Goal: Task Accomplishment & Management: Manage account settings

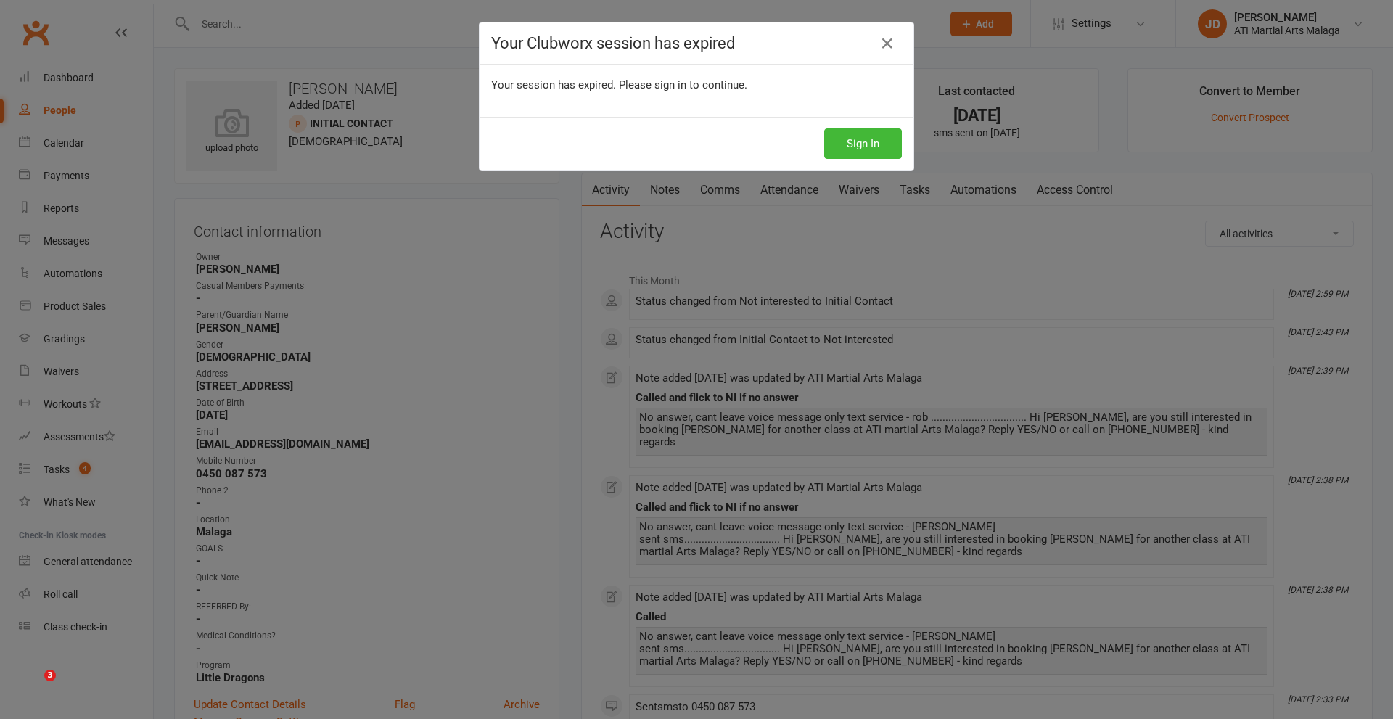
click at [824, 147] on button "Sign In" at bounding box center [863, 143] width 78 height 30
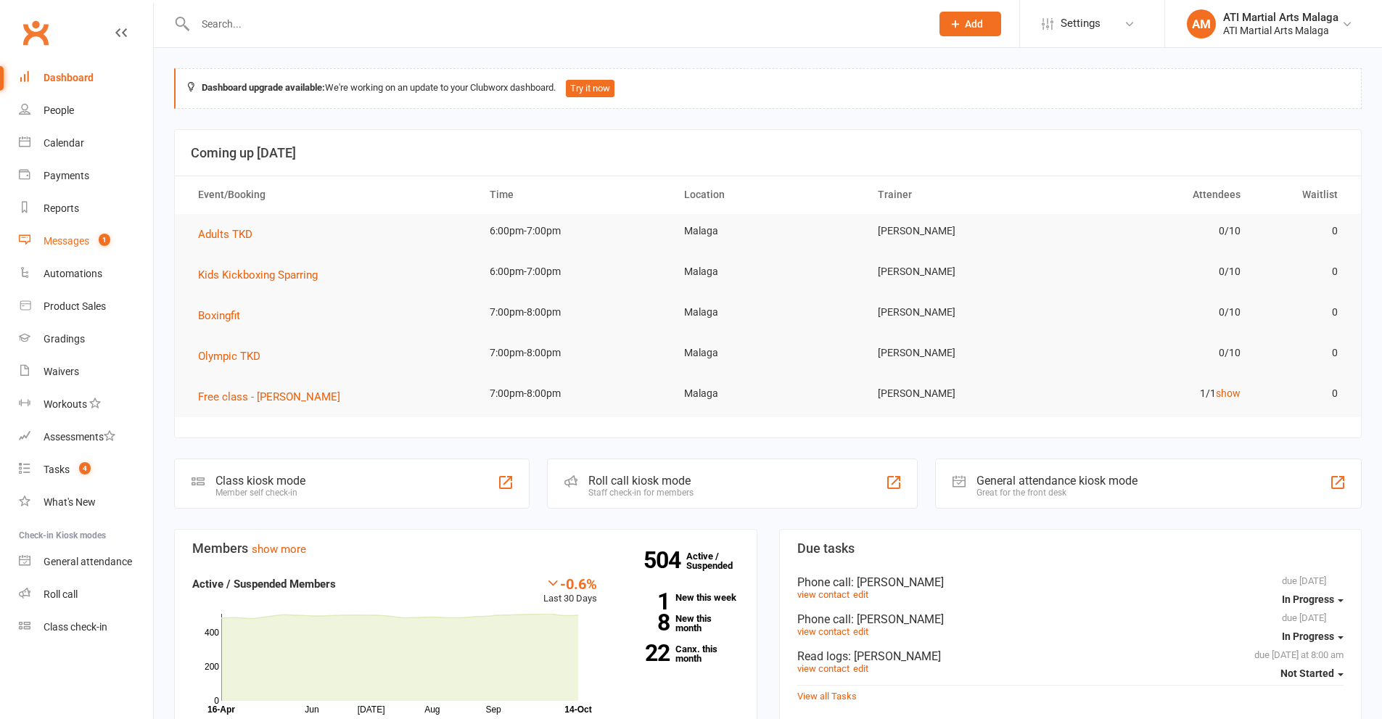
click at [82, 246] on div "Messages" at bounding box center [67, 241] width 46 height 12
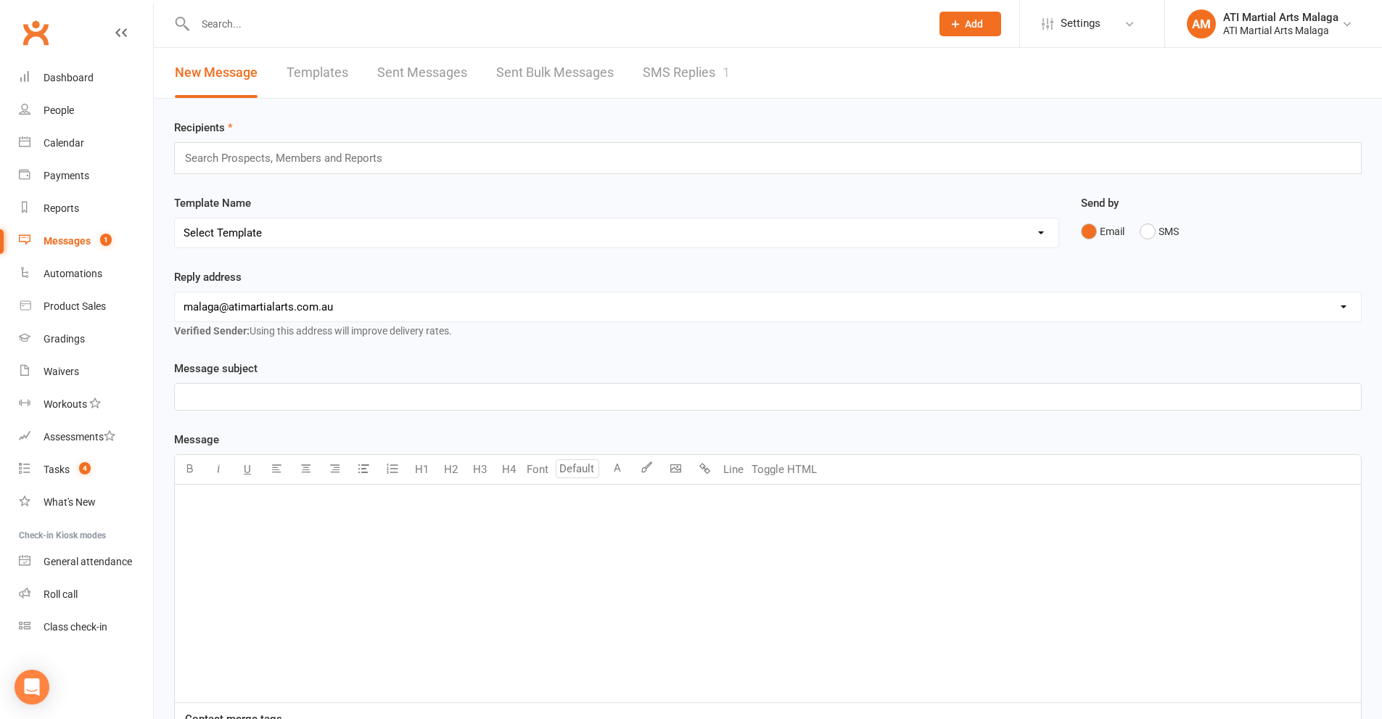
click at [656, 83] on link "SMS Replies 1" at bounding box center [686, 73] width 87 height 50
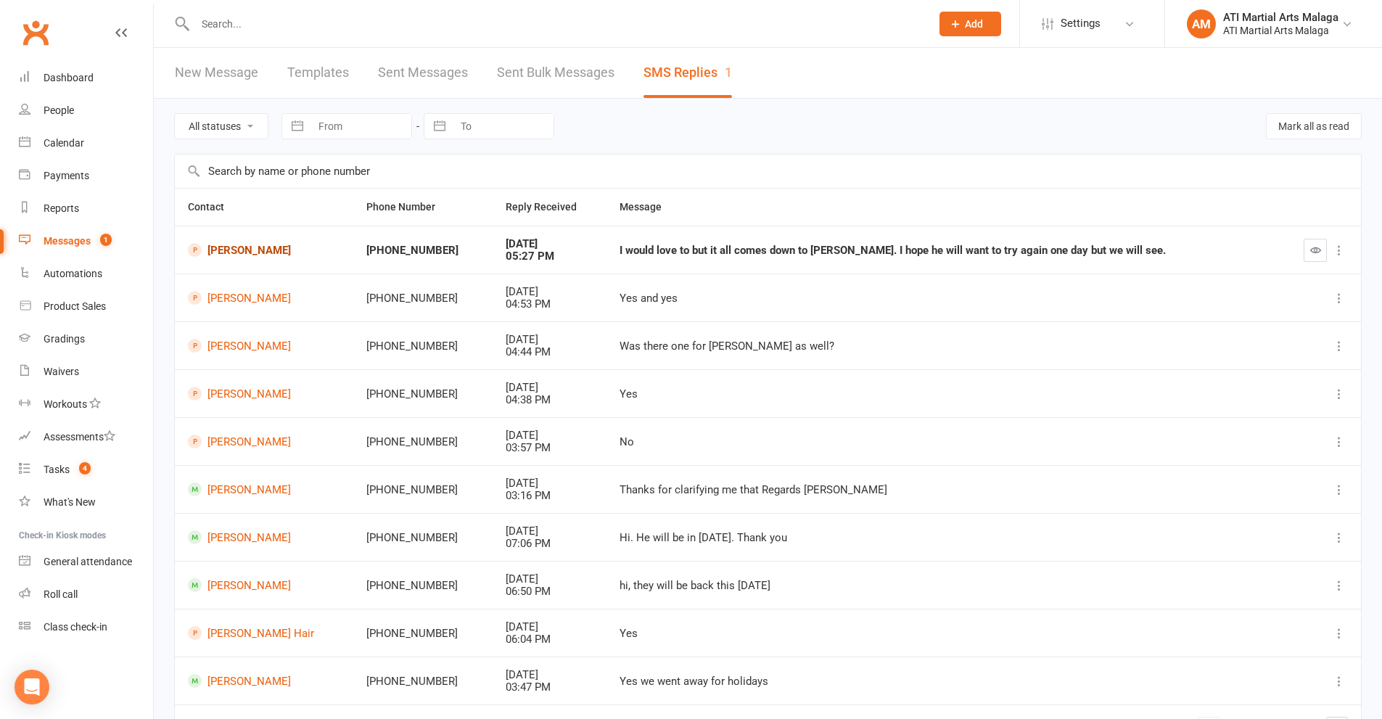
click at [262, 253] on link "[PERSON_NAME]" at bounding box center [264, 250] width 152 height 14
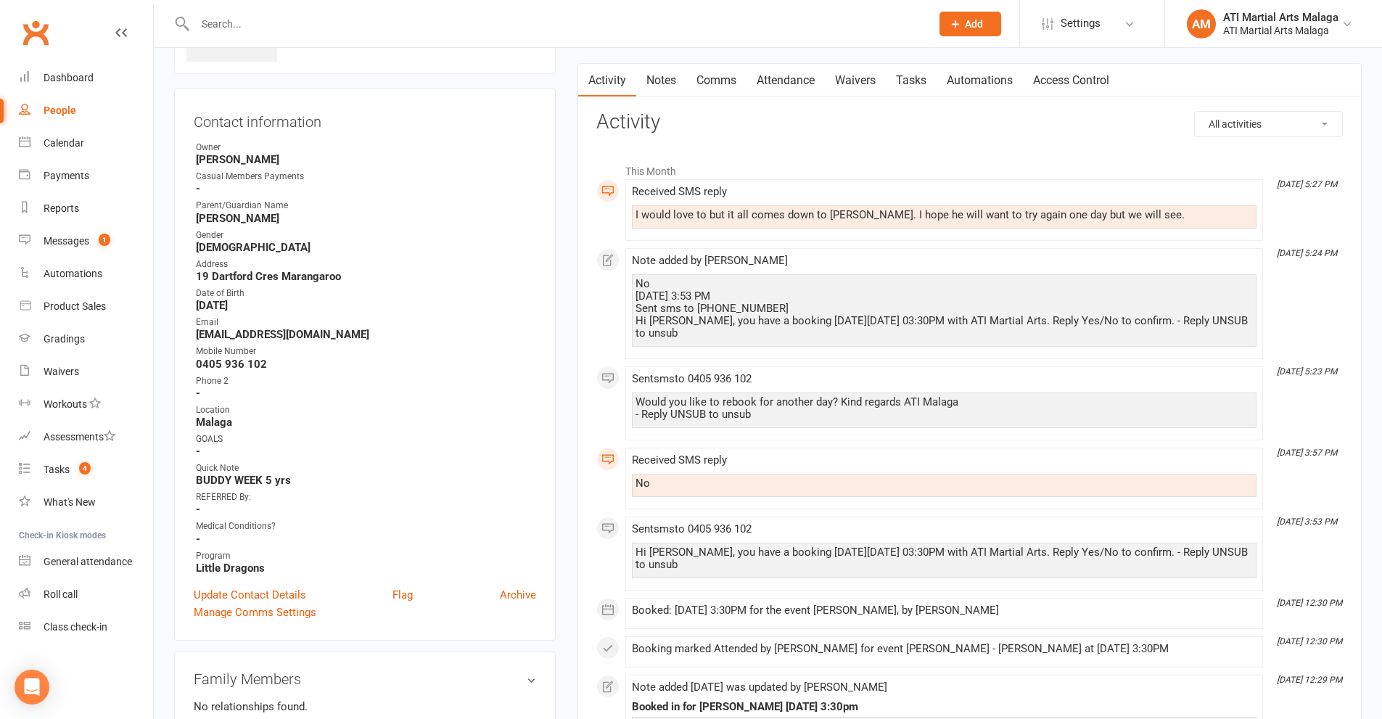
scroll to position [145, 0]
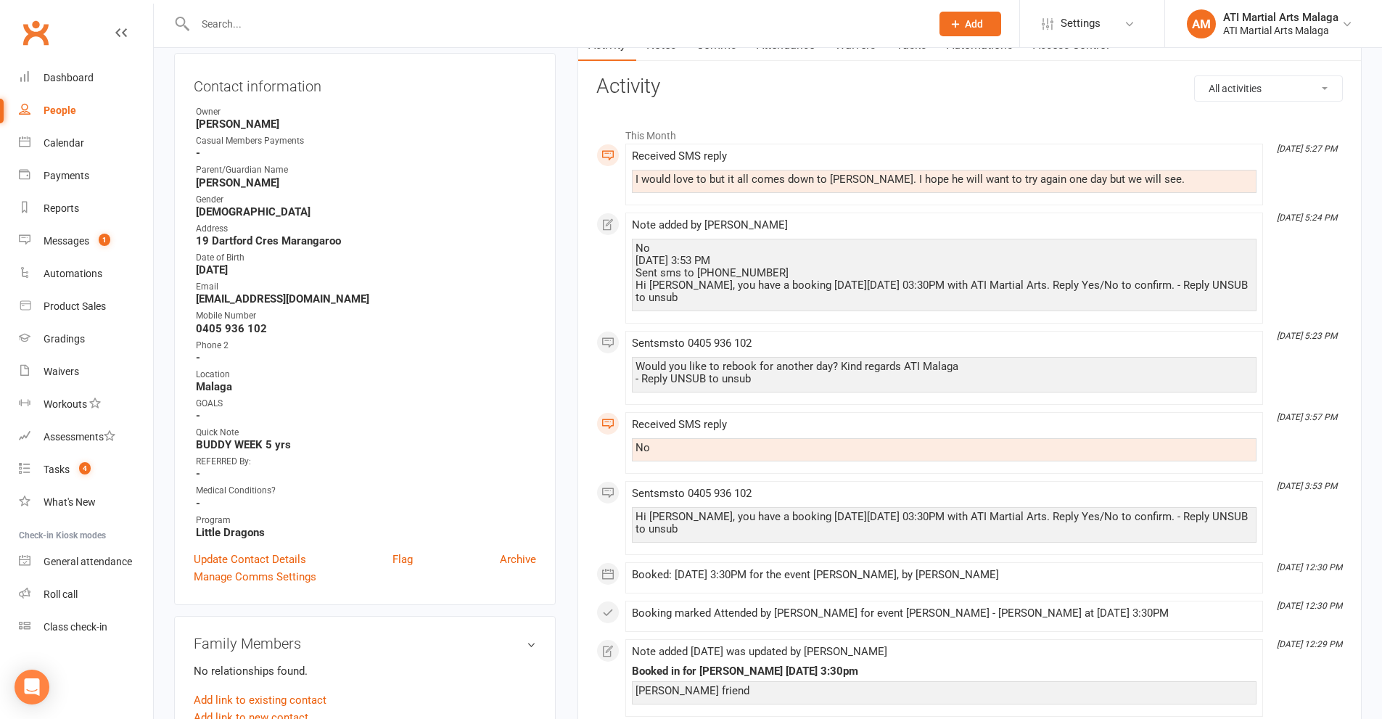
click at [564, 258] on div "upload photo [PERSON_NAME] Added [DATE] Initial Contact prospect [DEMOGRAPHIC_D…" at bounding box center [364, 688] width 403 height 1530
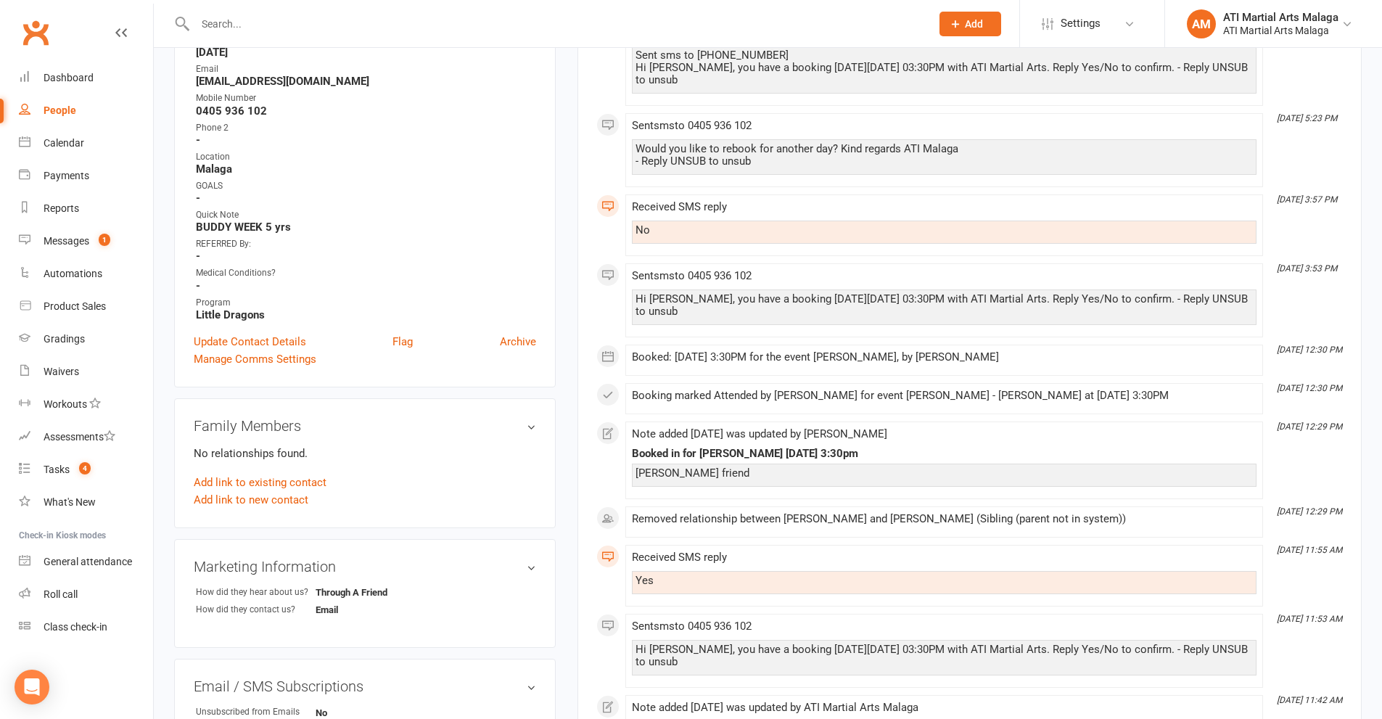
scroll to position [0, 0]
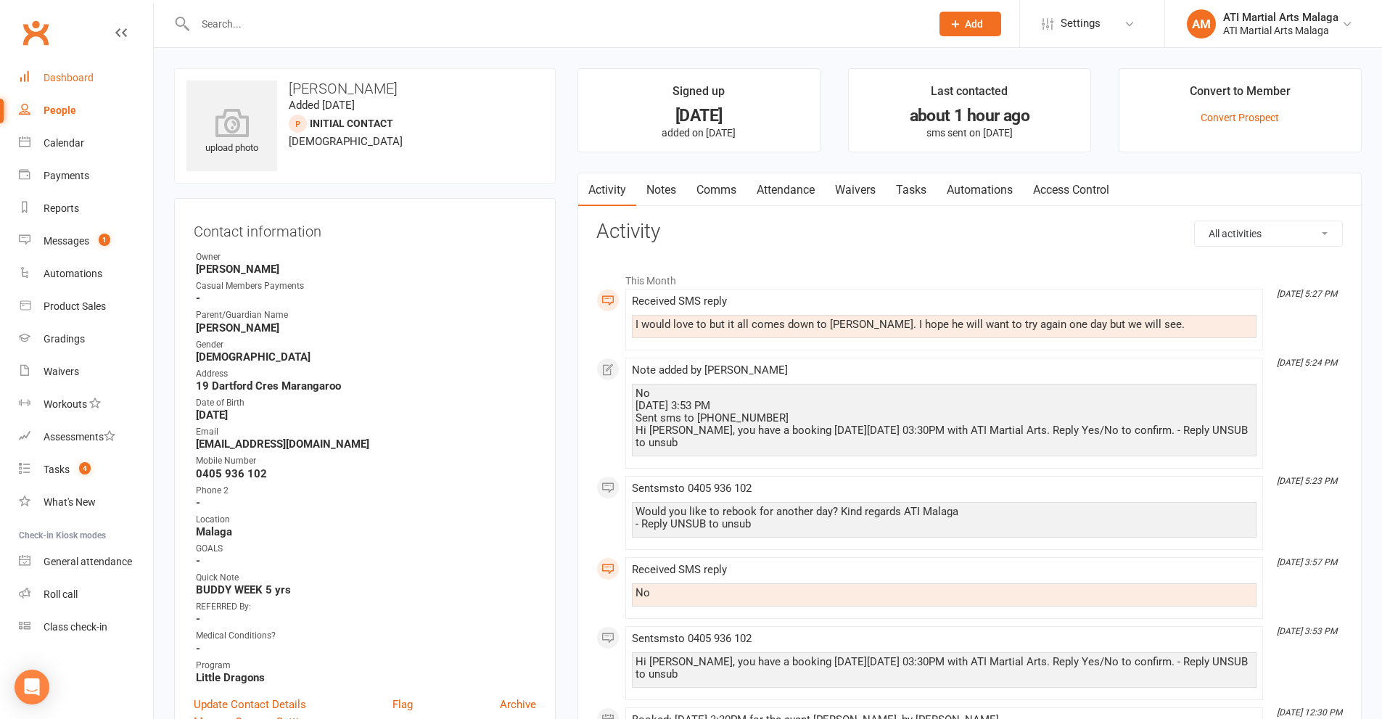
click at [69, 78] on div "Dashboard" at bounding box center [69, 78] width 50 height 12
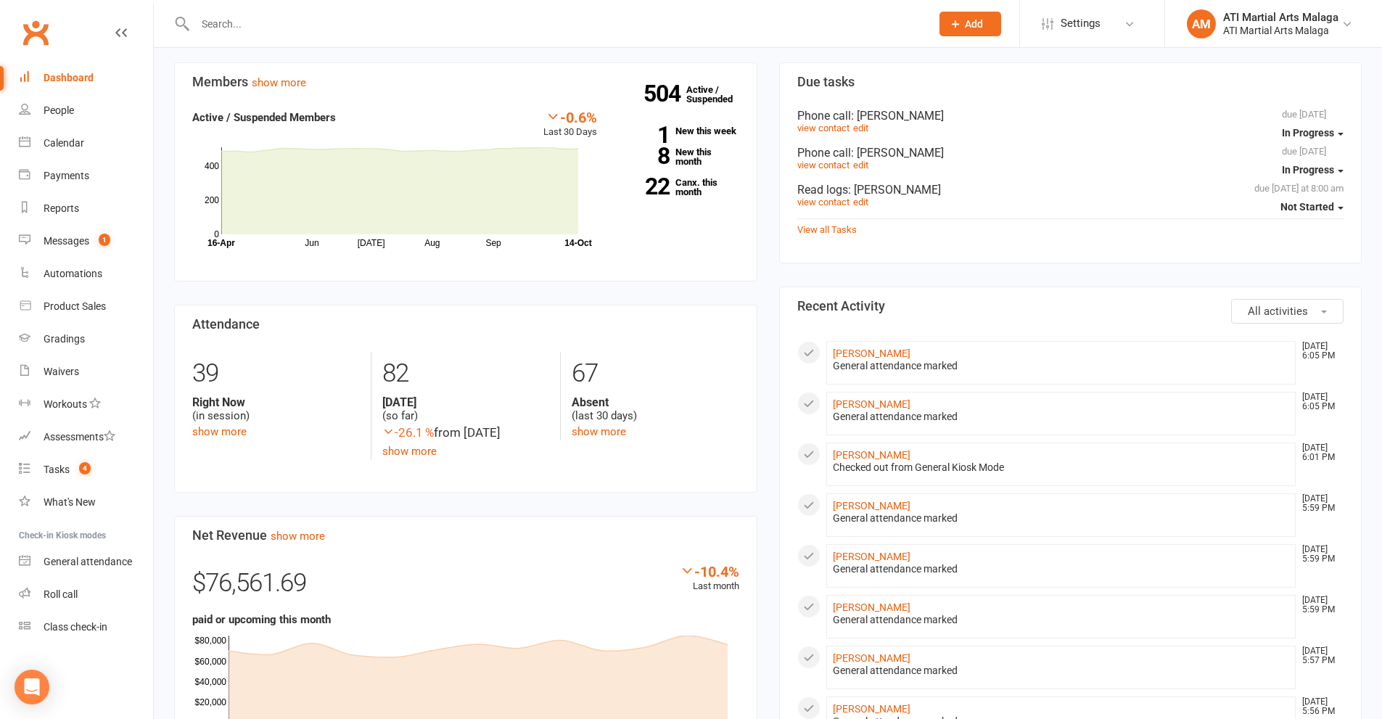
scroll to position [508, 0]
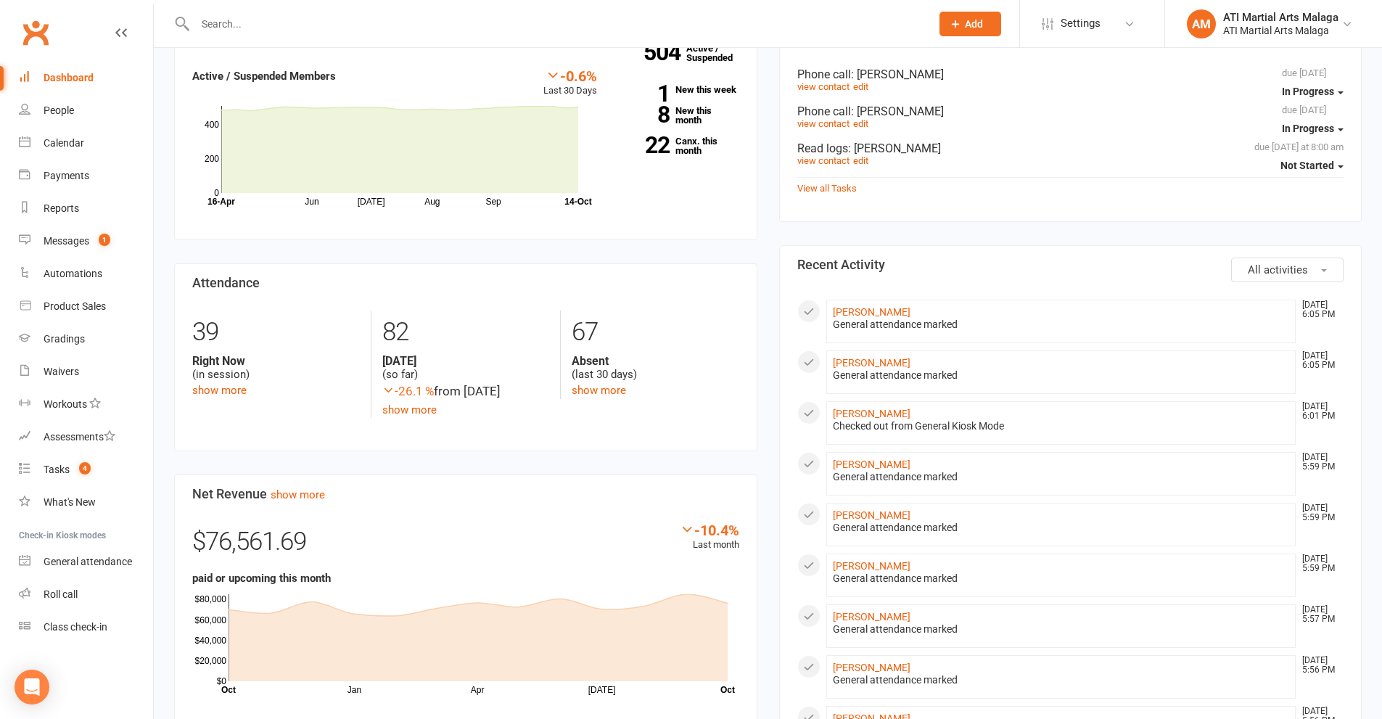
click at [767, 222] on div "Members show more -0.6% Last 30 Days Active / Suspended Members Jun [DATE] Aug …" at bounding box center [465, 516] width 605 height 990
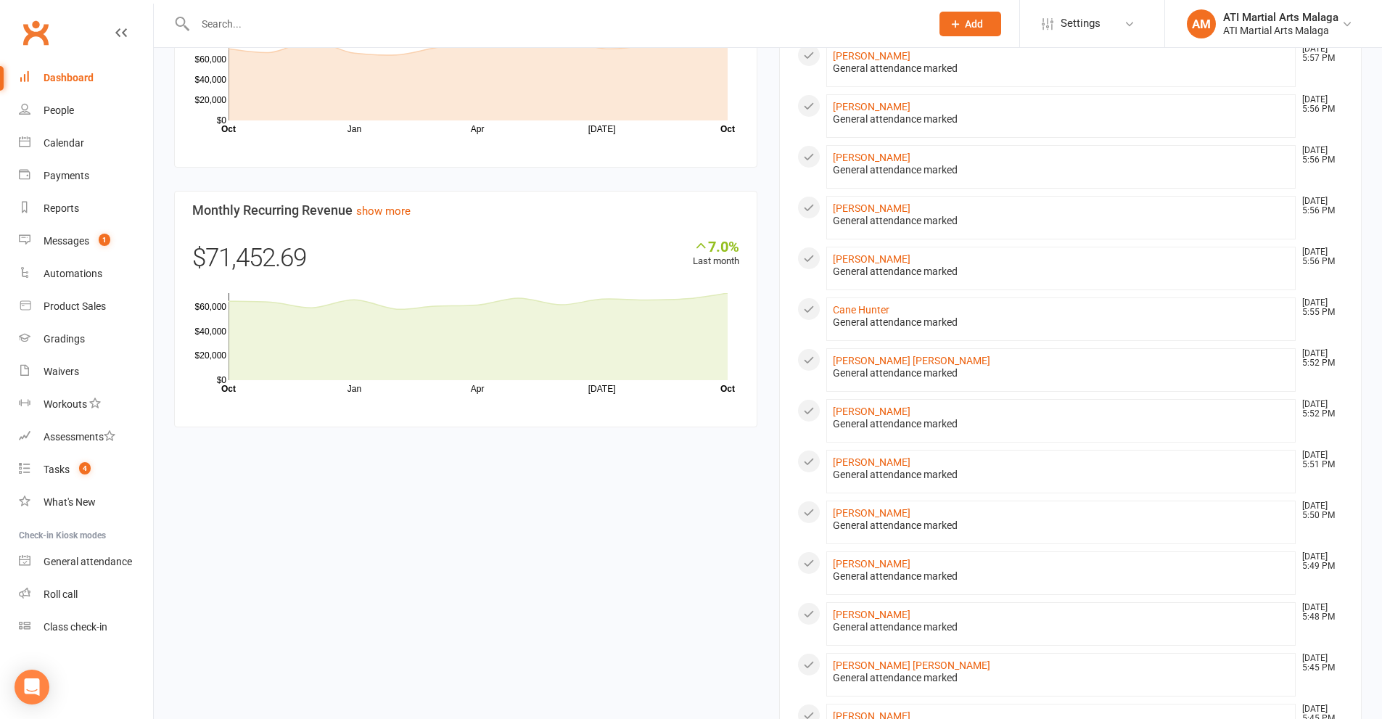
scroll to position [943, 0]
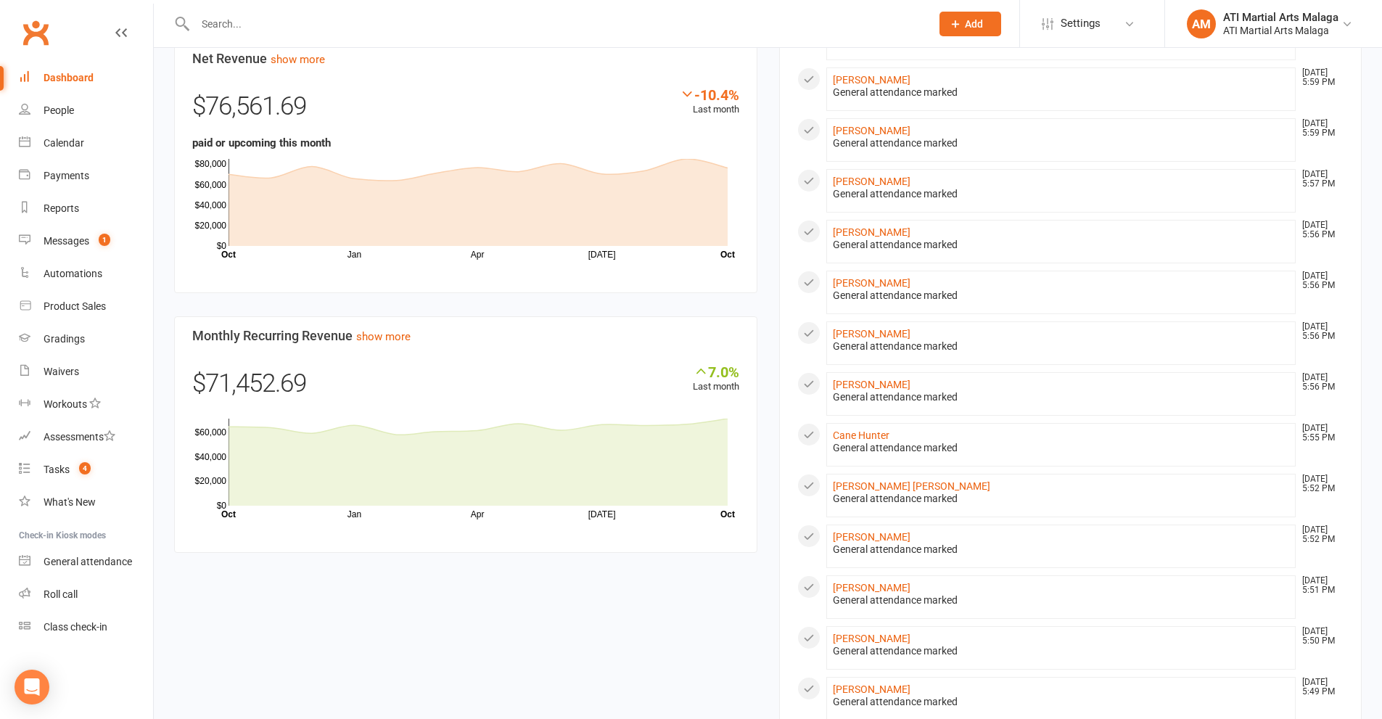
click at [767, 225] on div "Members show more -0.6% Last 30 Days Active / Suspended Members Jun [DATE] Aug …" at bounding box center [465, 81] width 605 height 990
click at [765, 197] on div "Members show more -0.6% Last 30 Days Active / Suspended Members Jun [DATE] Aug …" at bounding box center [465, 81] width 605 height 990
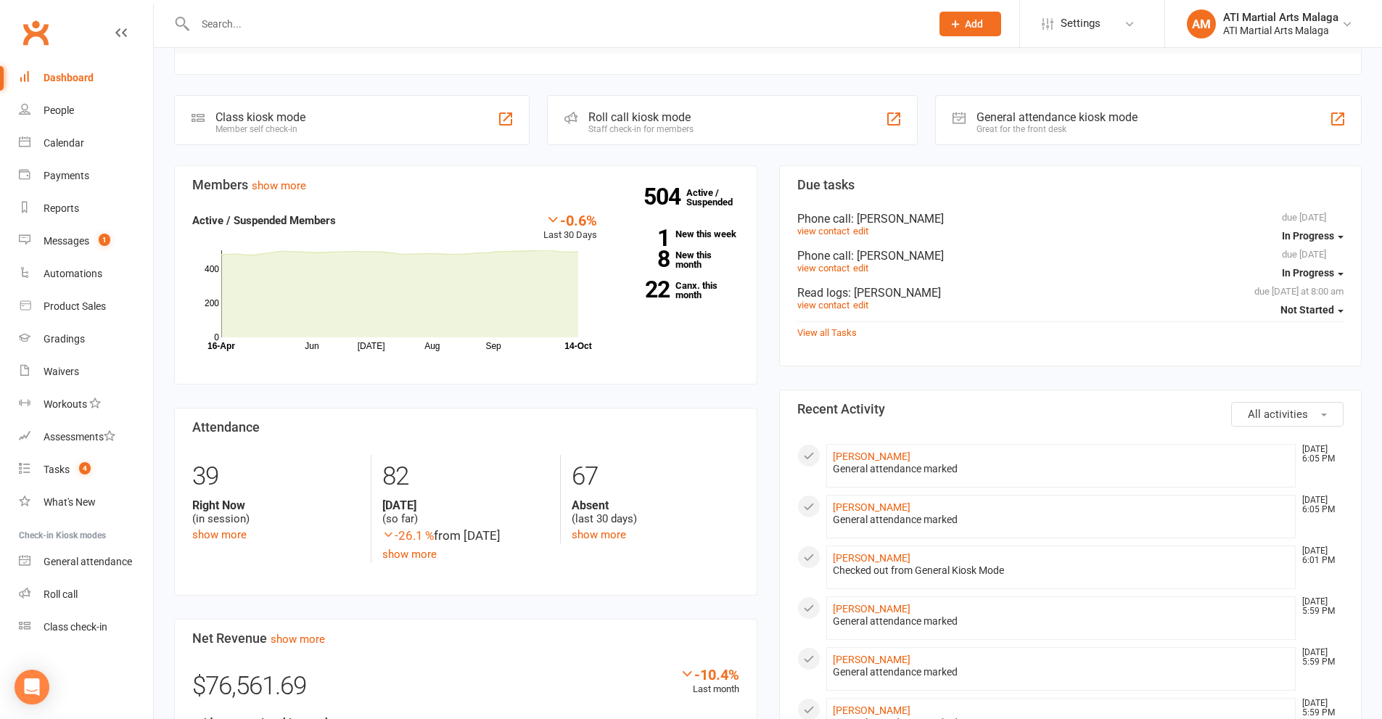
scroll to position [580, 0]
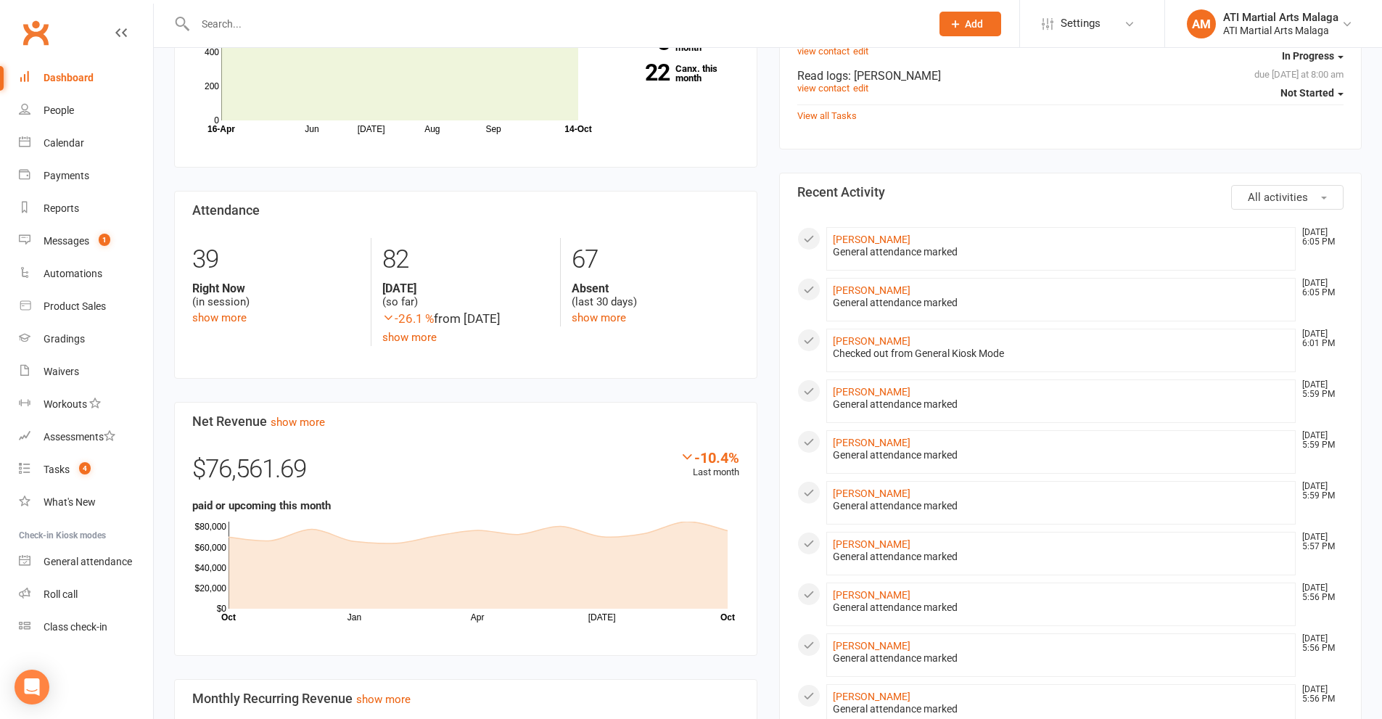
click at [763, 391] on div "Members show more -0.6% Last 30 Days Active / Suspended Members Jun [DATE] Aug …" at bounding box center [465, 443] width 605 height 990
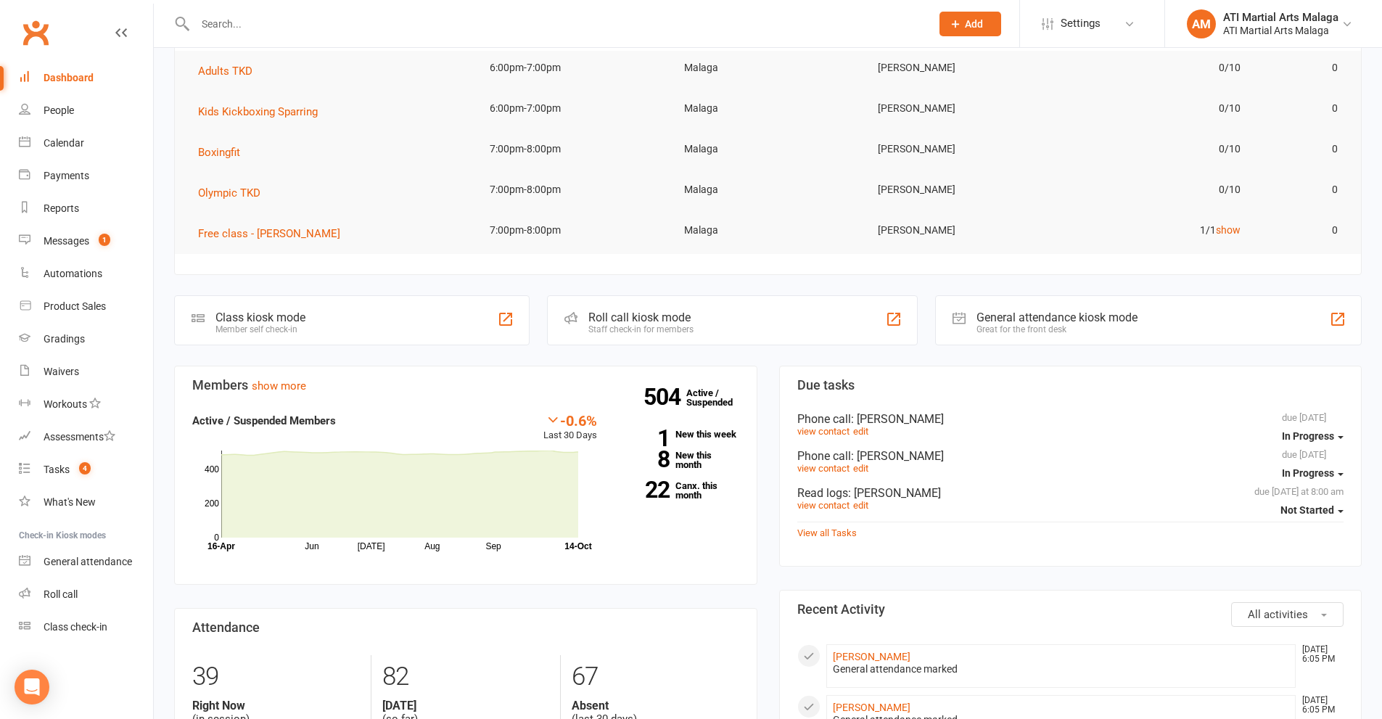
scroll to position [0, 0]
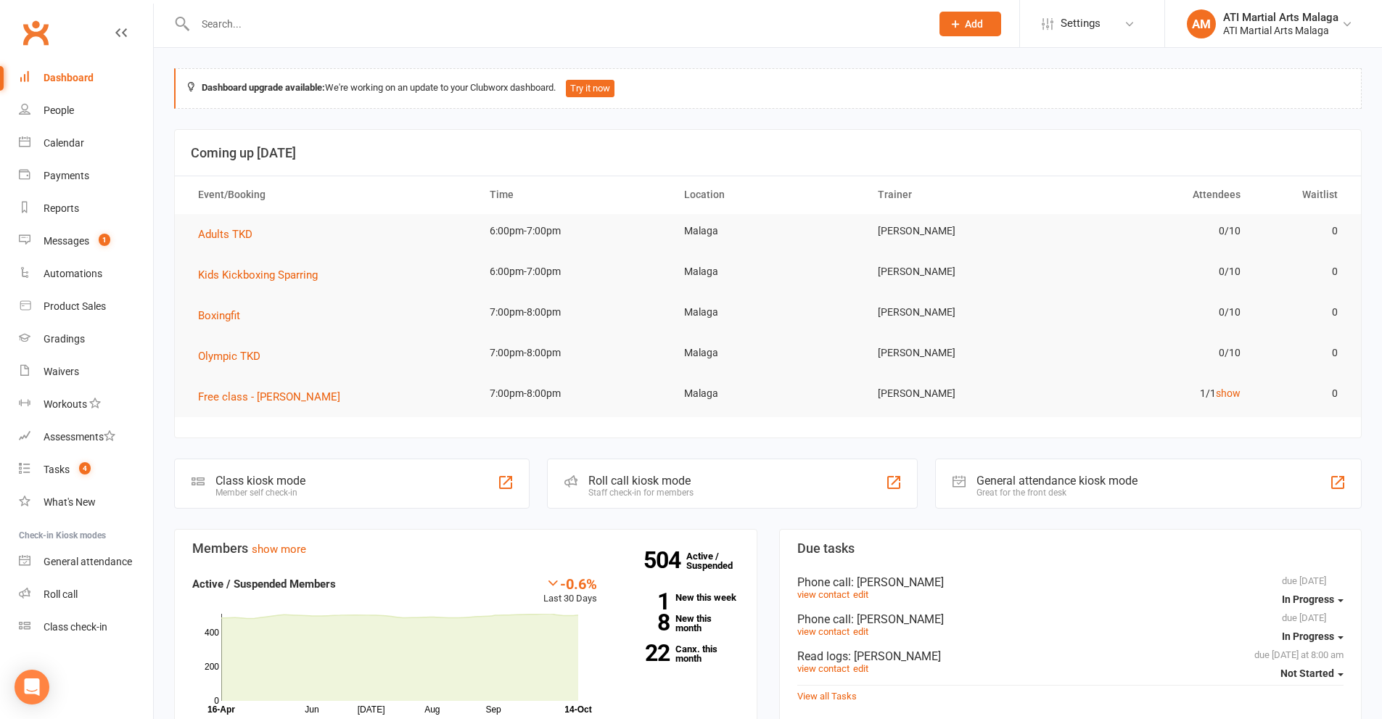
click at [385, 27] on input "text" at bounding box center [556, 24] width 730 height 20
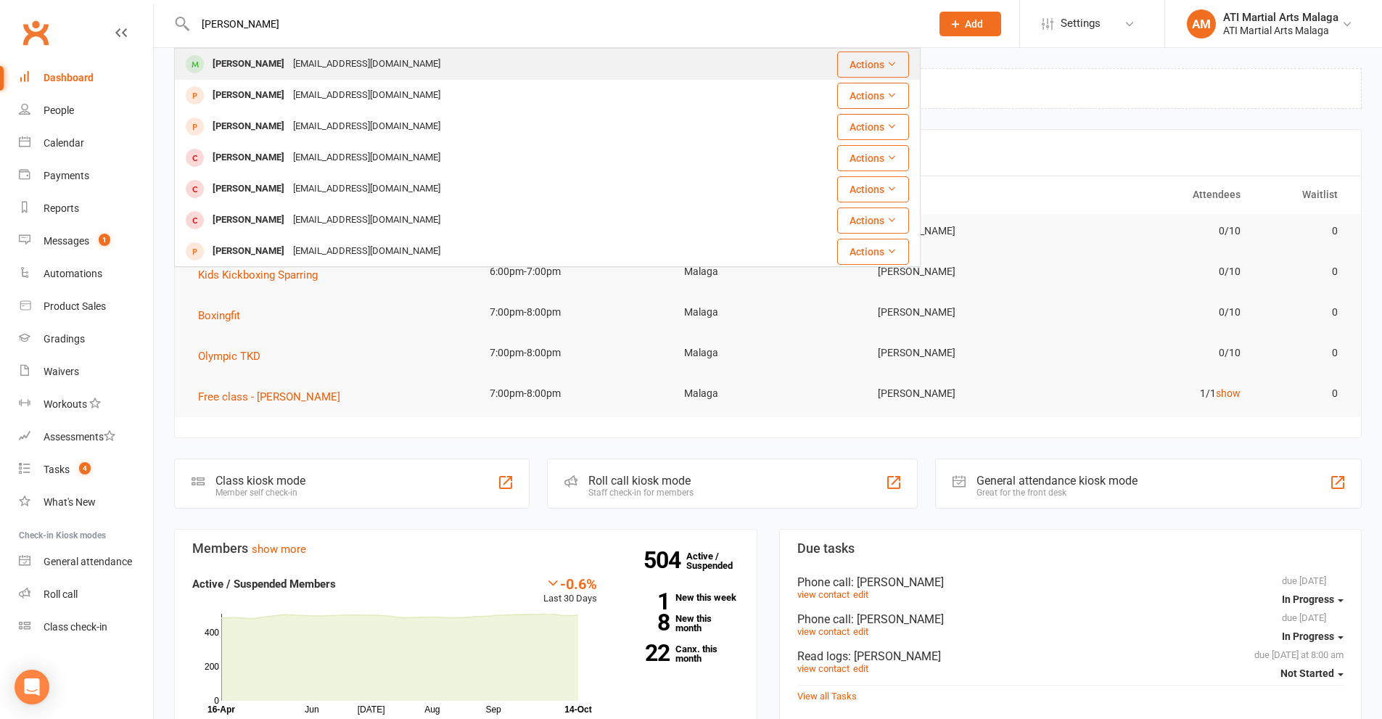
type input "[PERSON_NAME]"
click at [317, 52] on div "[PERSON_NAME] [EMAIL_ADDRESS][DOMAIN_NAME]" at bounding box center [485, 64] width 619 height 30
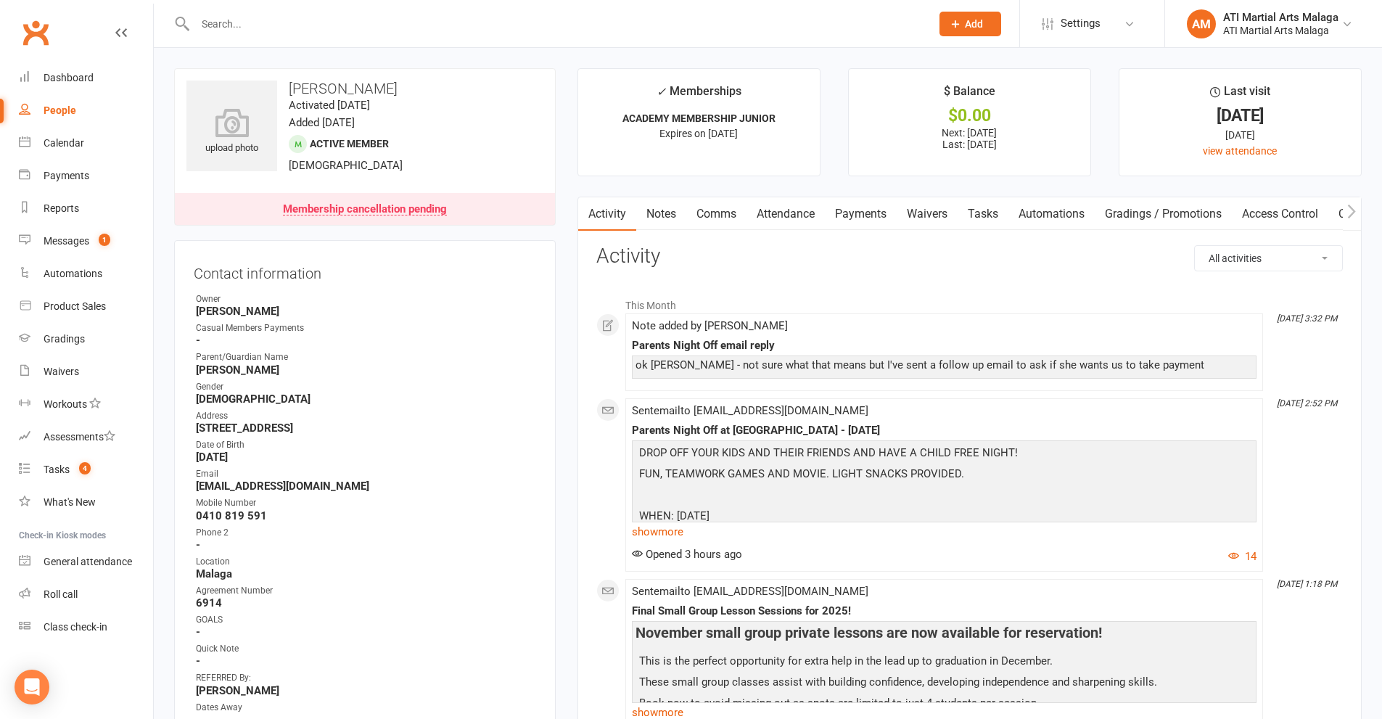
click at [303, 22] on input "text" at bounding box center [556, 24] width 730 height 20
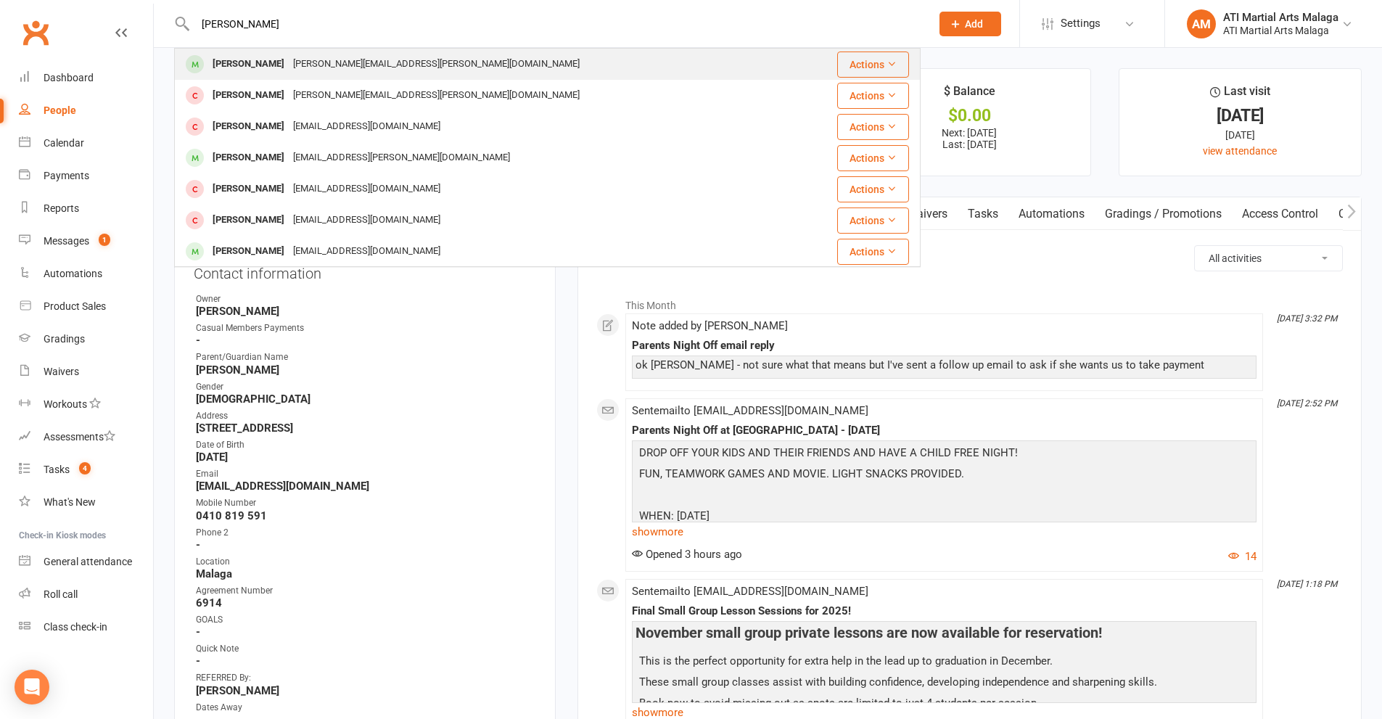
type input "[PERSON_NAME]"
click at [309, 57] on div "[PERSON_NAME][EMAIL_ADDRESS][PERSON_NAME][DOMAIN_NAME]" at bounding box center [436, 64] width 295 height 21
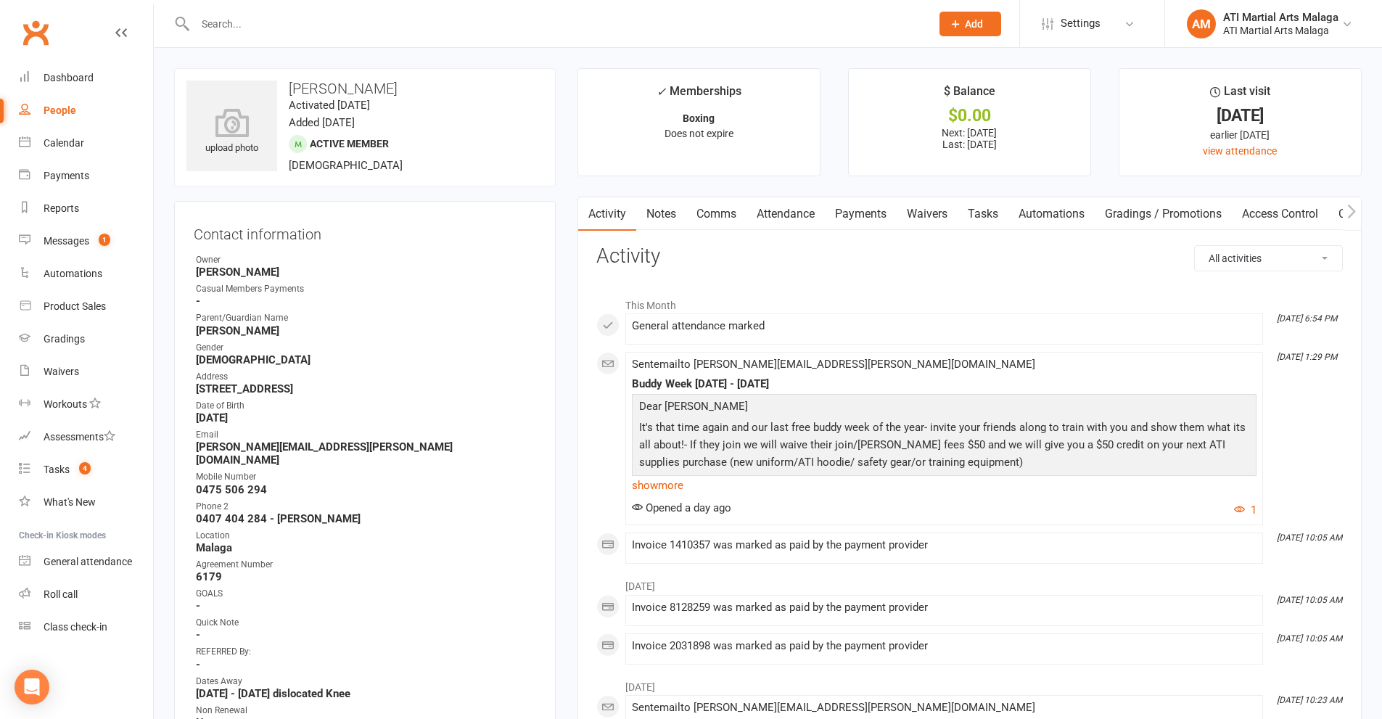
click at [654, 217] on link "Notes" at bounding box center [661, 213] width 50 height 33
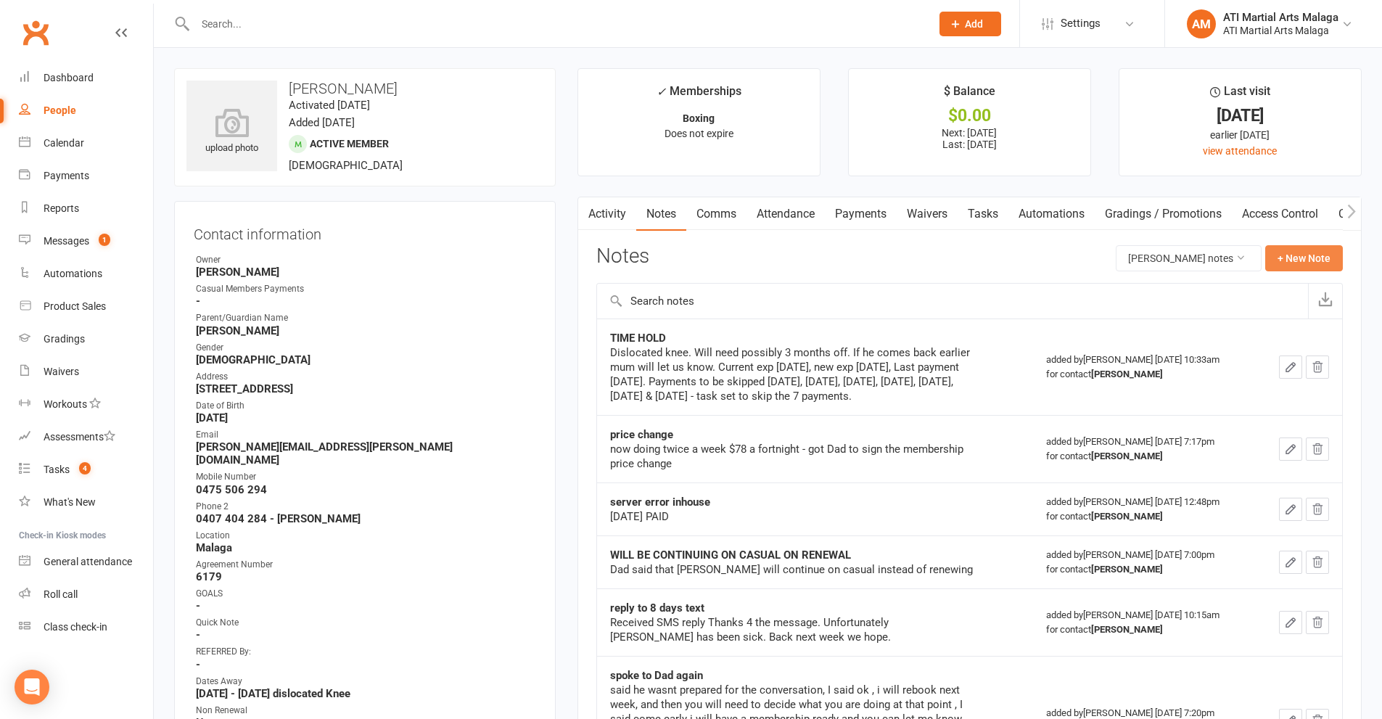
click at [1282, 262] on button "+ New Note" at bounding box center [1304, 258] width 78 height 26
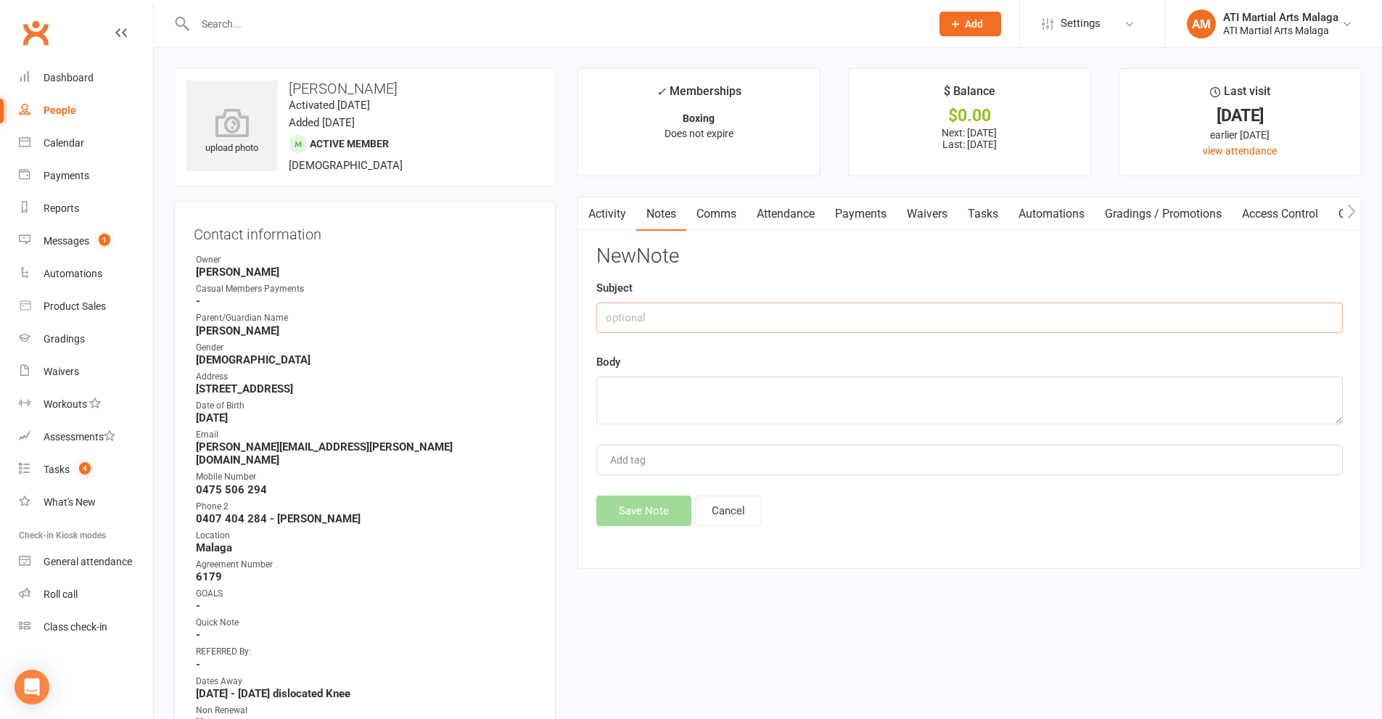
click at [712, 321] on input "text" at bounding box center [969, 318] width 747 height 30
type input "[PERSON_NAME] at training"
type textarea "N"
click at [706, 388] on textarea "Did boxing class on Tesday" at bounding box center [969, 401] width 747 height 48
type textarea "Did boxing class [DATE]"
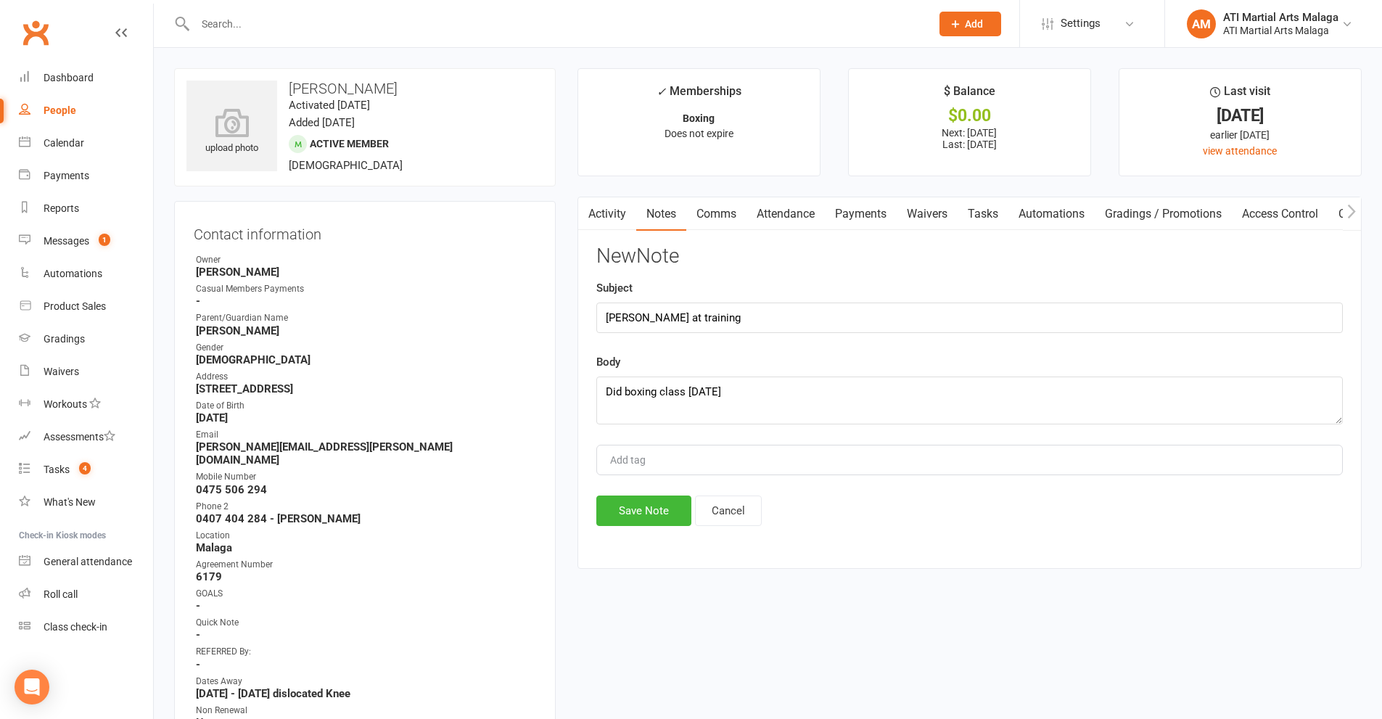
click at [657, 490] on div "New Note Subject [PERSON_NAME] at training Body Did boxing class [DATE] Add tag…" at bounding box center [969, 385] width 747 height 281
click at [654, 503] on button "Save Note" at bounding box center [643, 511] width 95 height 30
click at [654, 503] on div "Save Note Cancel" at bounding box center [969, 511] width 747 height 30
